Goal: Information Seeking & Learning: Learn about a topic

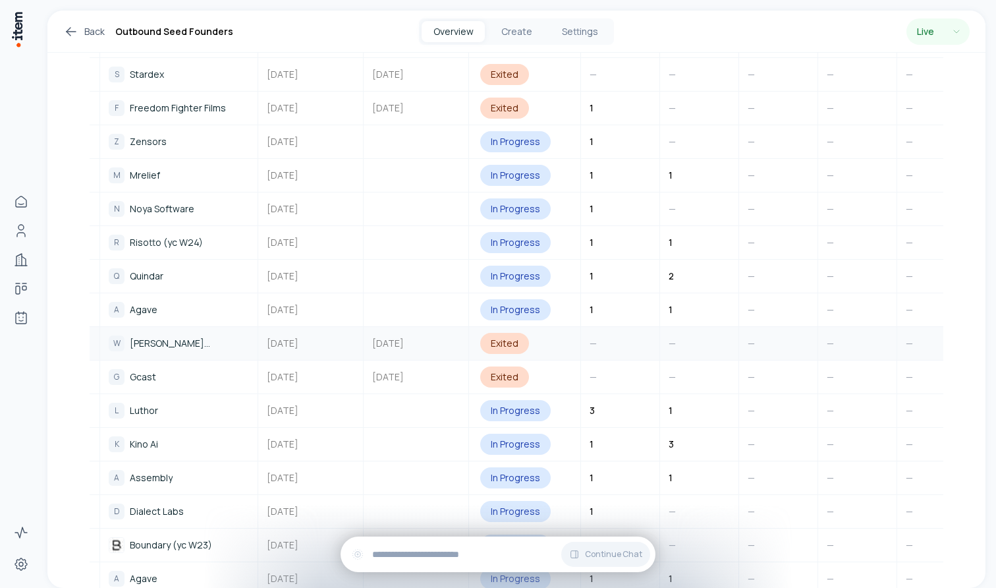
scroll to position [1018, 0]
click at [159, 233] on span "Risotto (yc W24)" at bounding box center [166, 240] width 73 height 14
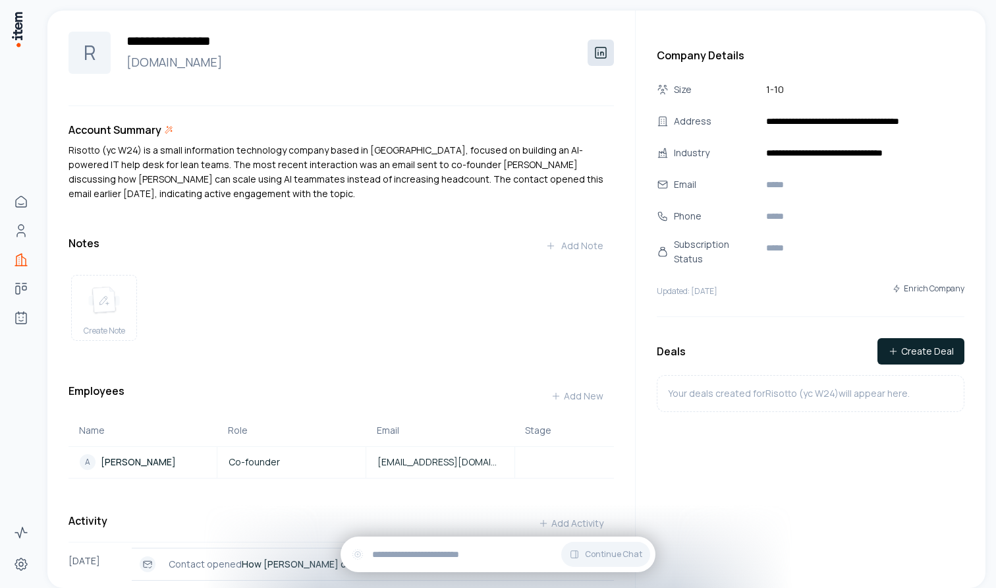
click at [601, 53] on icon at bounding box center [601, 52] width 11 height 11
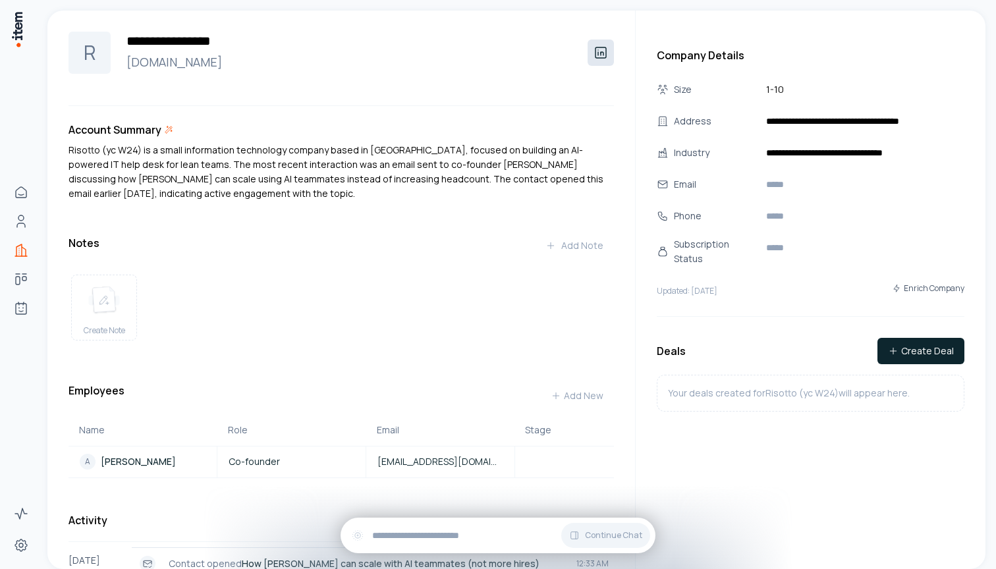
click at [600, 51] on icon at bounding box center [601, 53] width 16 height 16
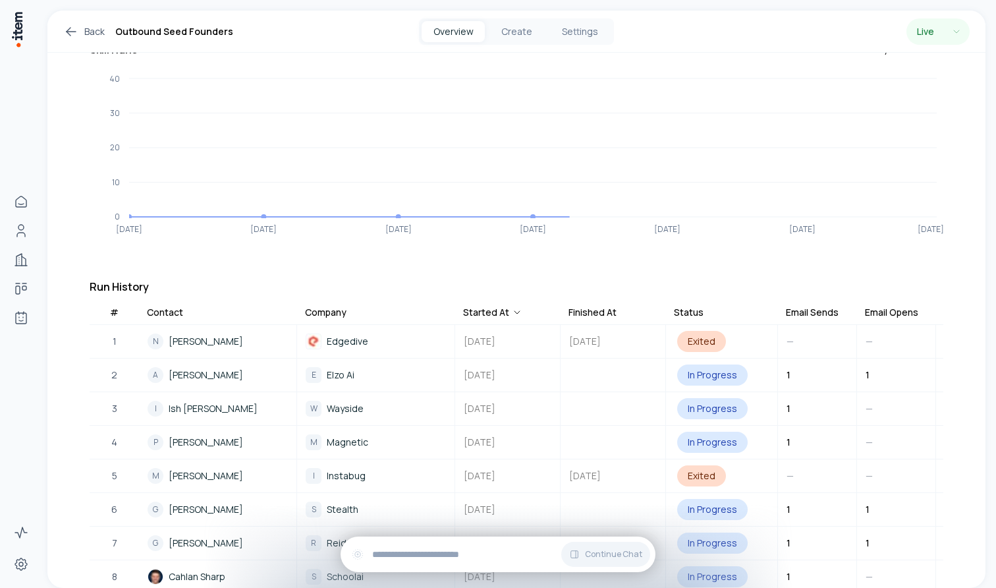
scroll to position [315, 0]
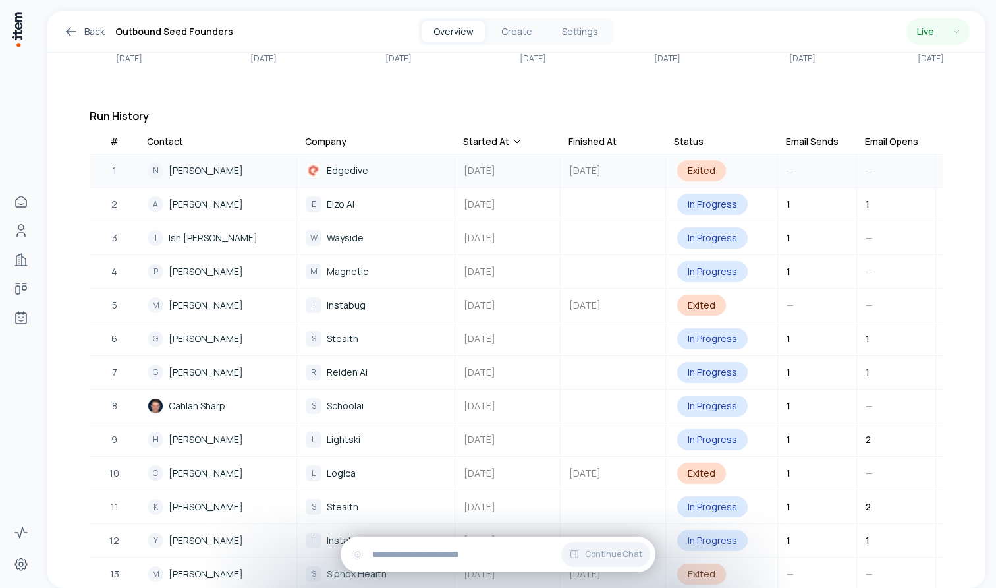
click at [225, 165] on span "[PERSON_NAME]" at bounding box center [206, 170] width 74 height 14
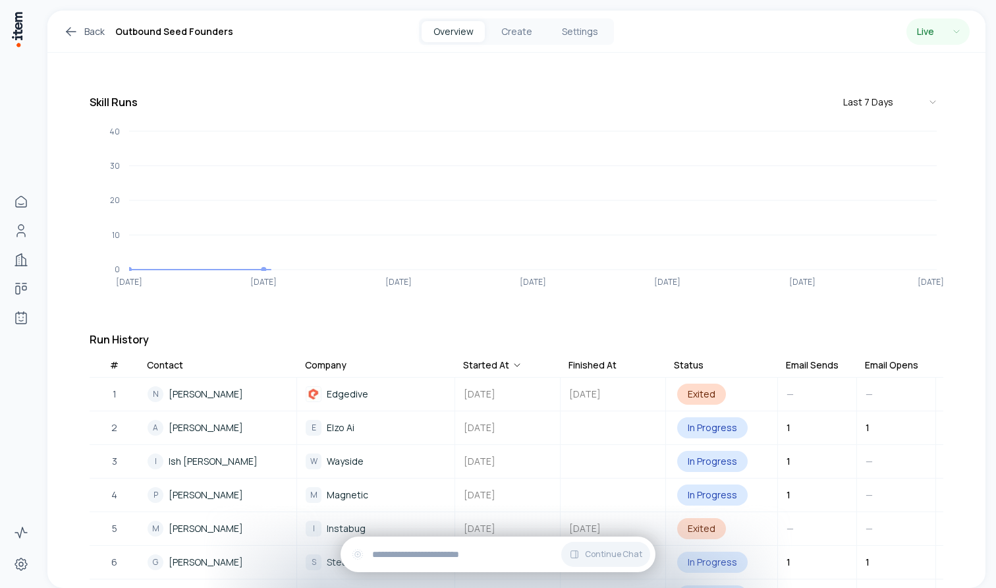
scroll to position [396, 0]
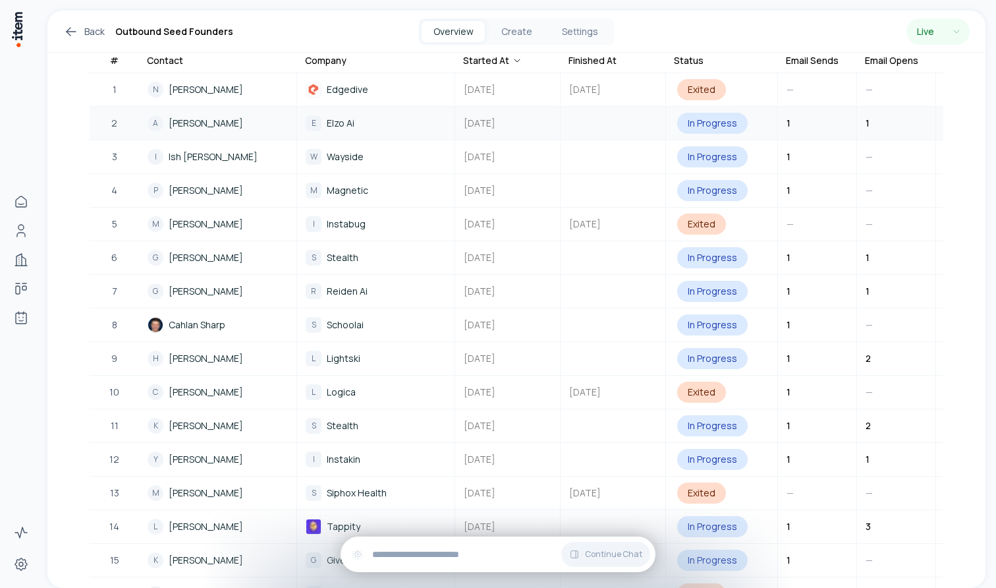
click at [193, 119] on span "[PERSON_NAME]" at bounding box center [206, 123] width 74 height 14
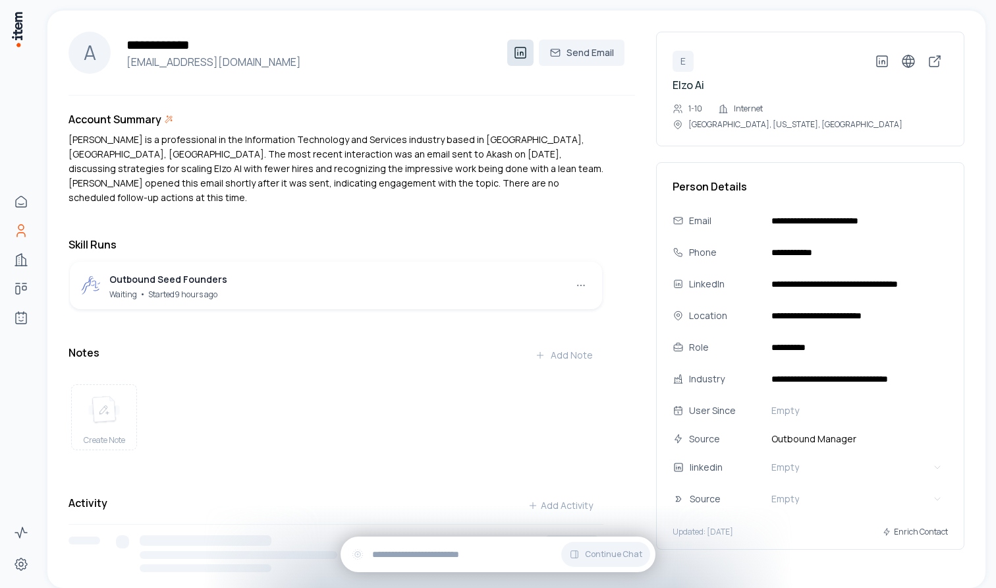
click at [519, 53] on icon at bounding box center [521, 53] width 16 height 16
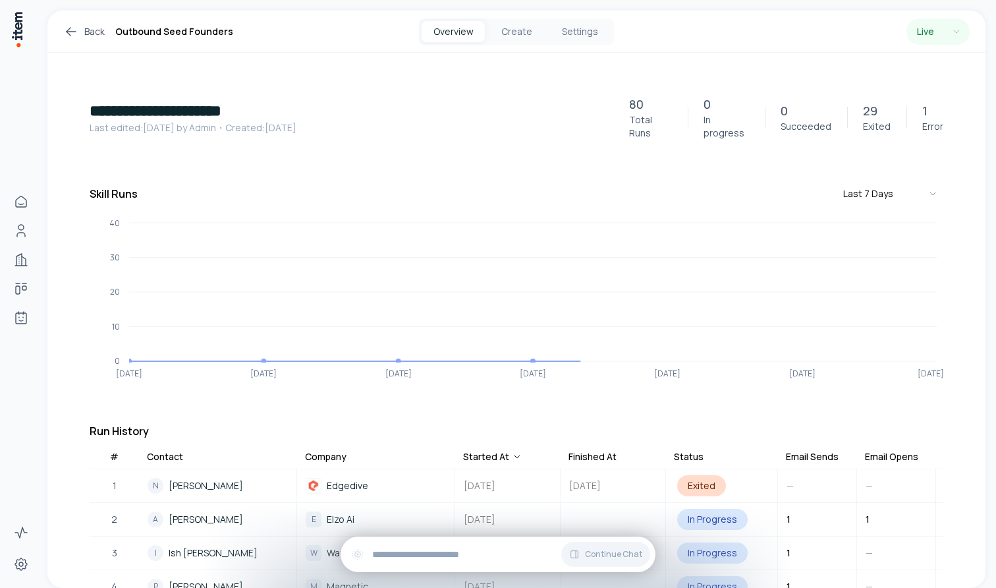
scroll to position [303, 0]
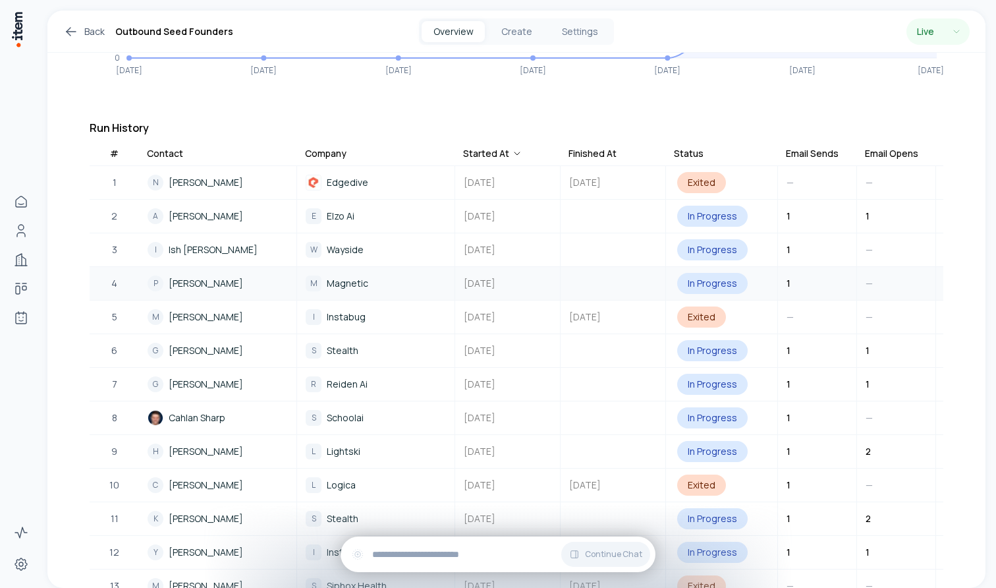
click at [186, 276] on span "[PERSON_NAME]" at bounding box center [206, 283] width 74 height 14
